Goal: Navigation & Orientation: Find specific page/section

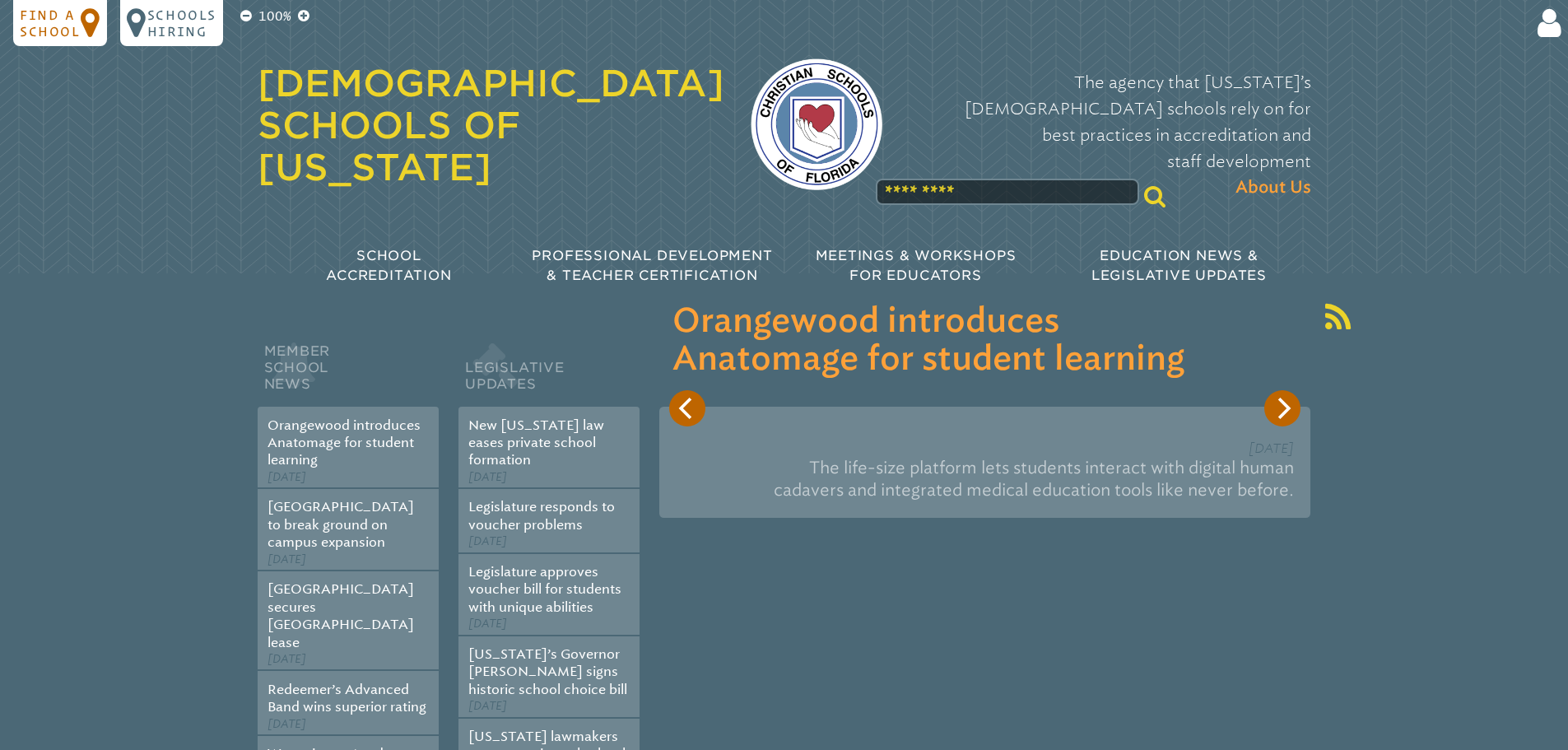
click at [84, 22] on icon at bounding box center [91, 23] width 21 height 33
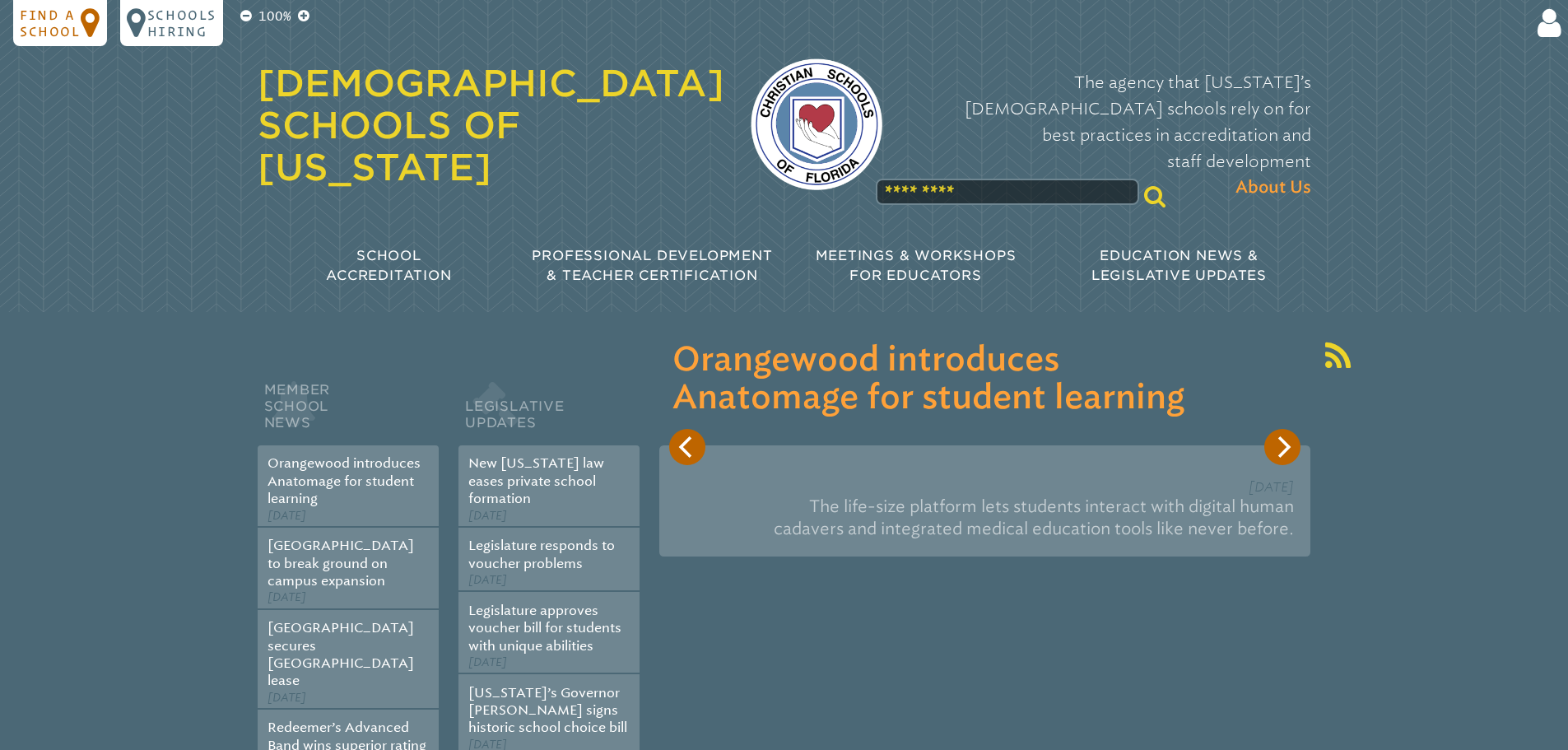
click at [58, 15] on p "Find a school" at bounding box center [50, 23] width 61 height 33
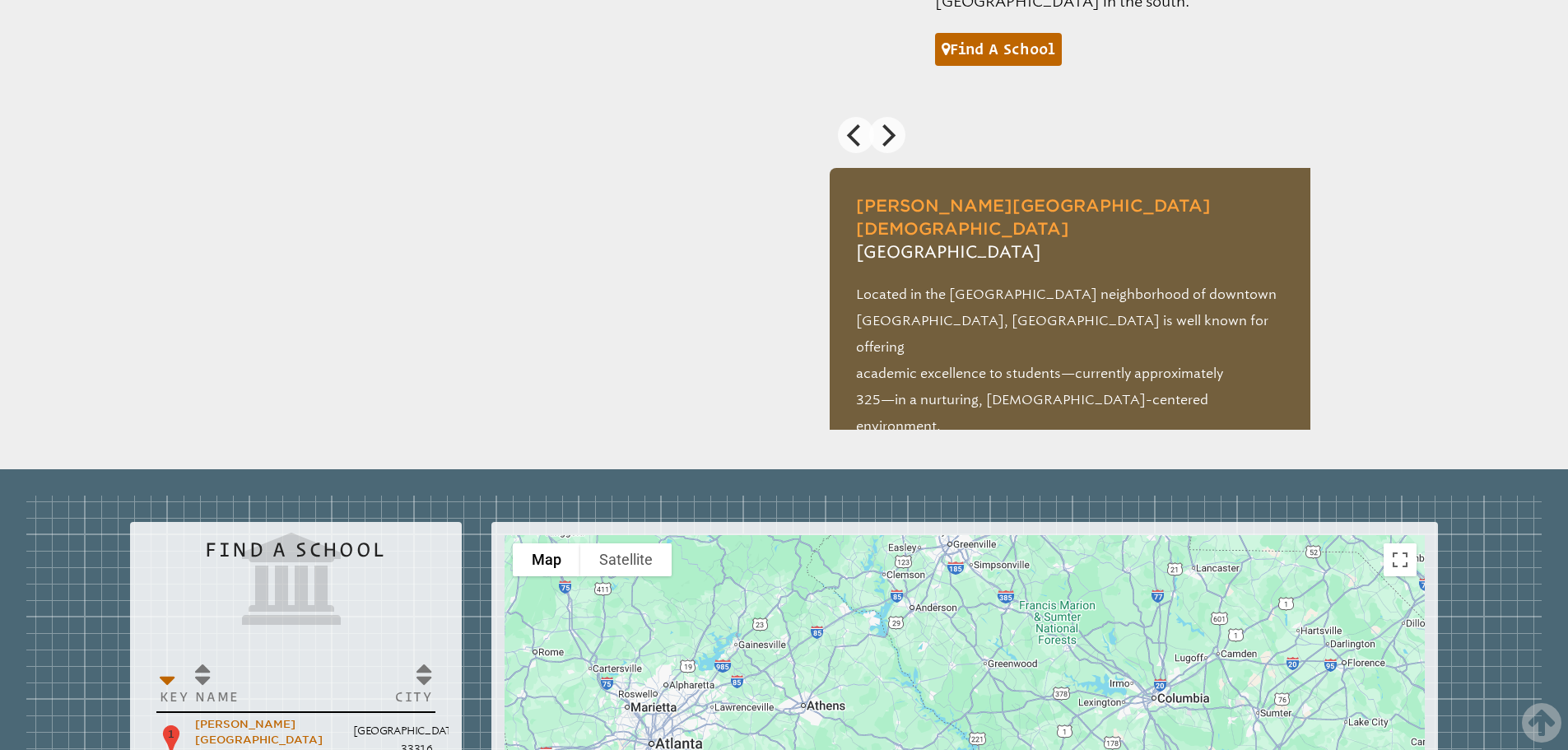
scroll to position [1867, 0]
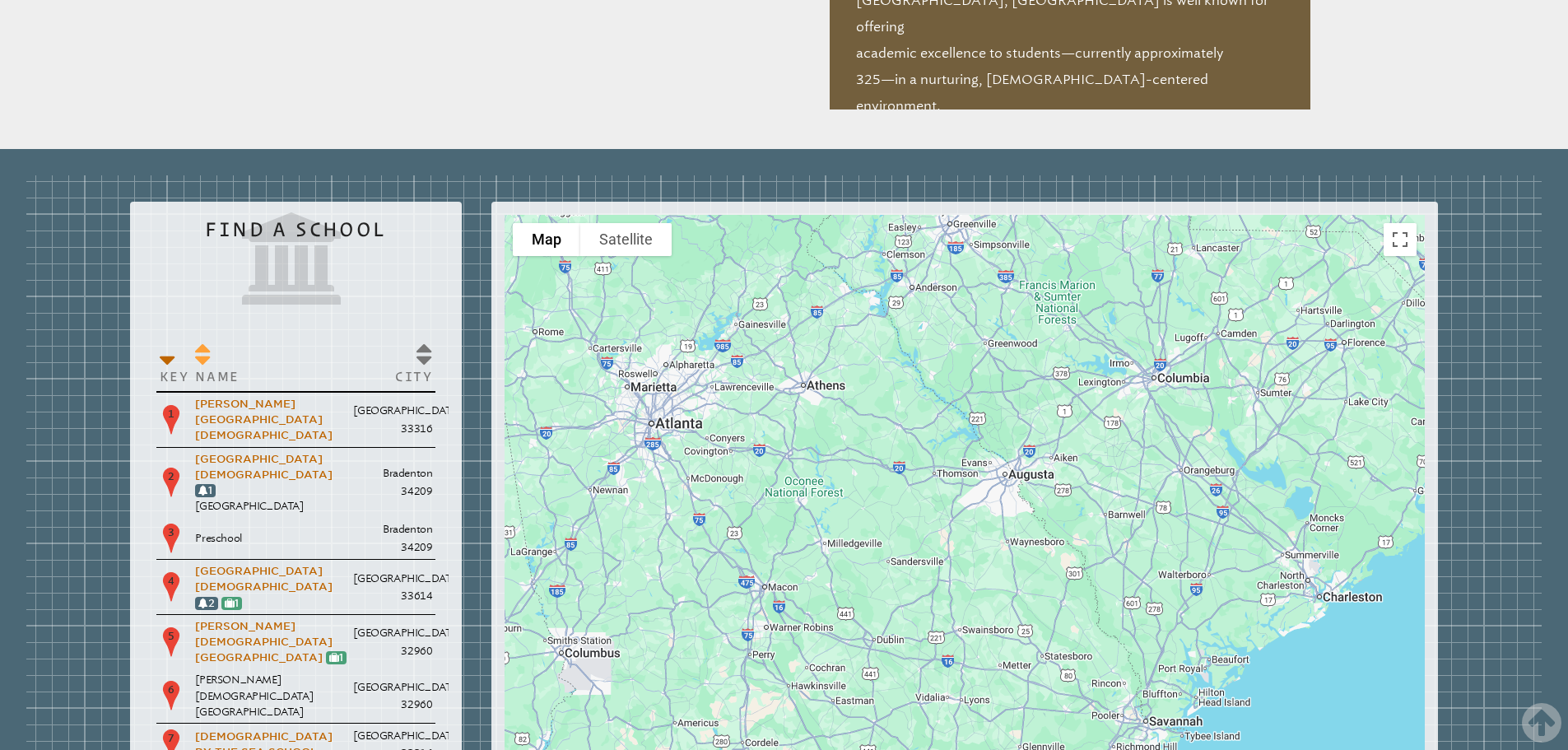
click at [208, 368] on p "Name" at bounding box center [270, 375] width 151 height 16
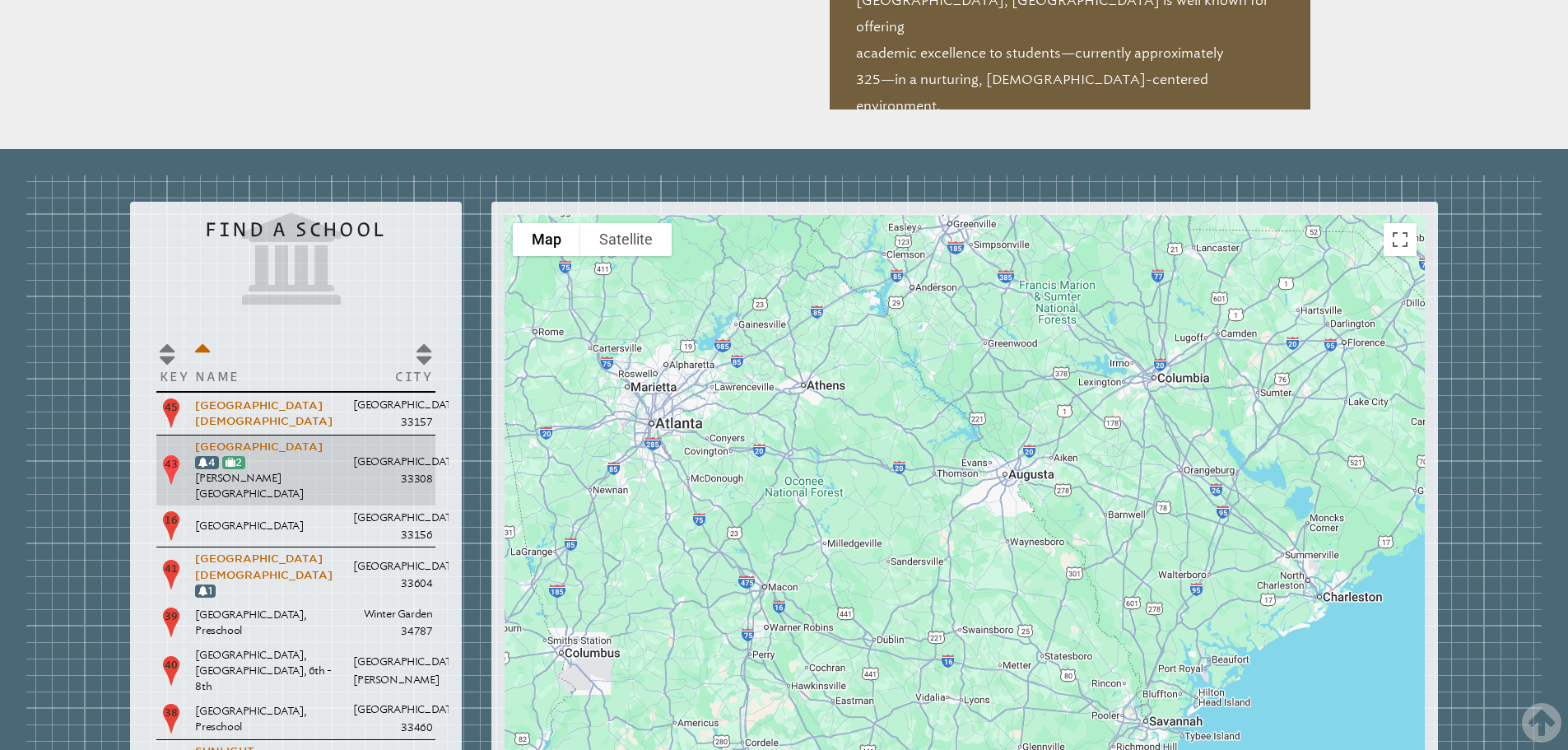
click at [330, 439] on p "Westminster Academy 4 2" at bounding box center [270, 454] width 151 height 31
click at [271, 441] on link "[GEOGRAPHIC_DATA]" at bounding box center [258, 446] width 128 height 12
